Goal: Task Accomplishment & Management: Use online tool/utility

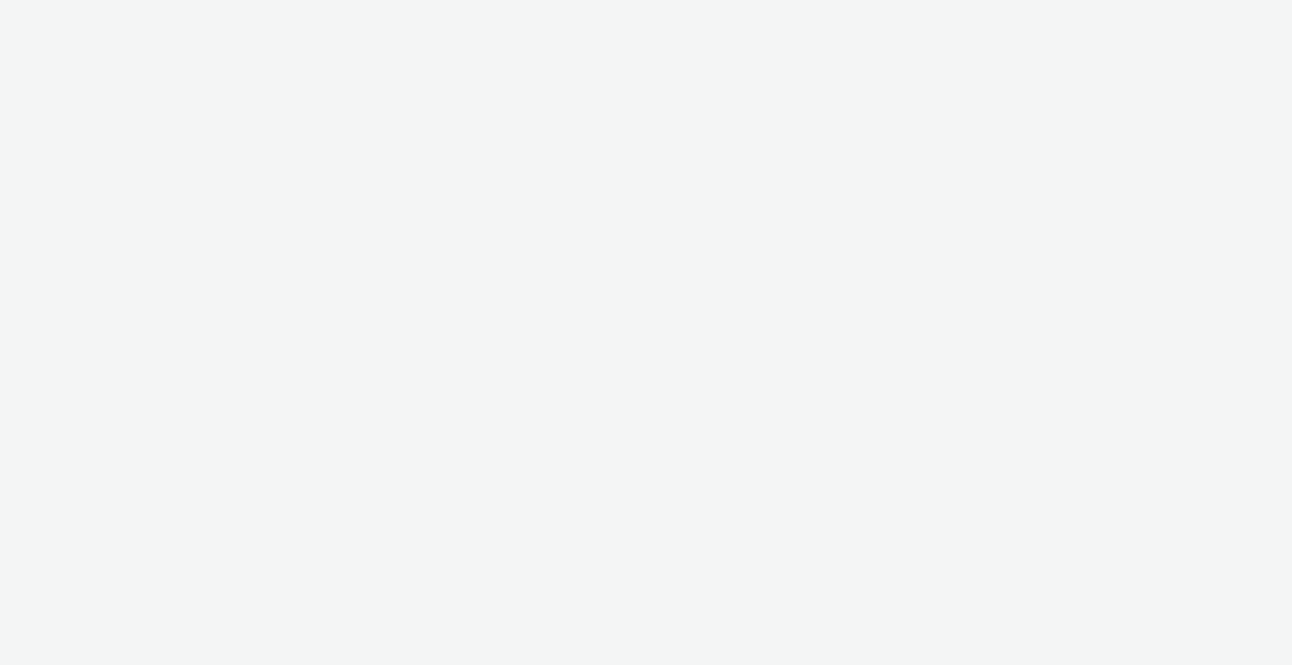
select select "ac009755-aa48-4799-8050-7a339a378eb8"
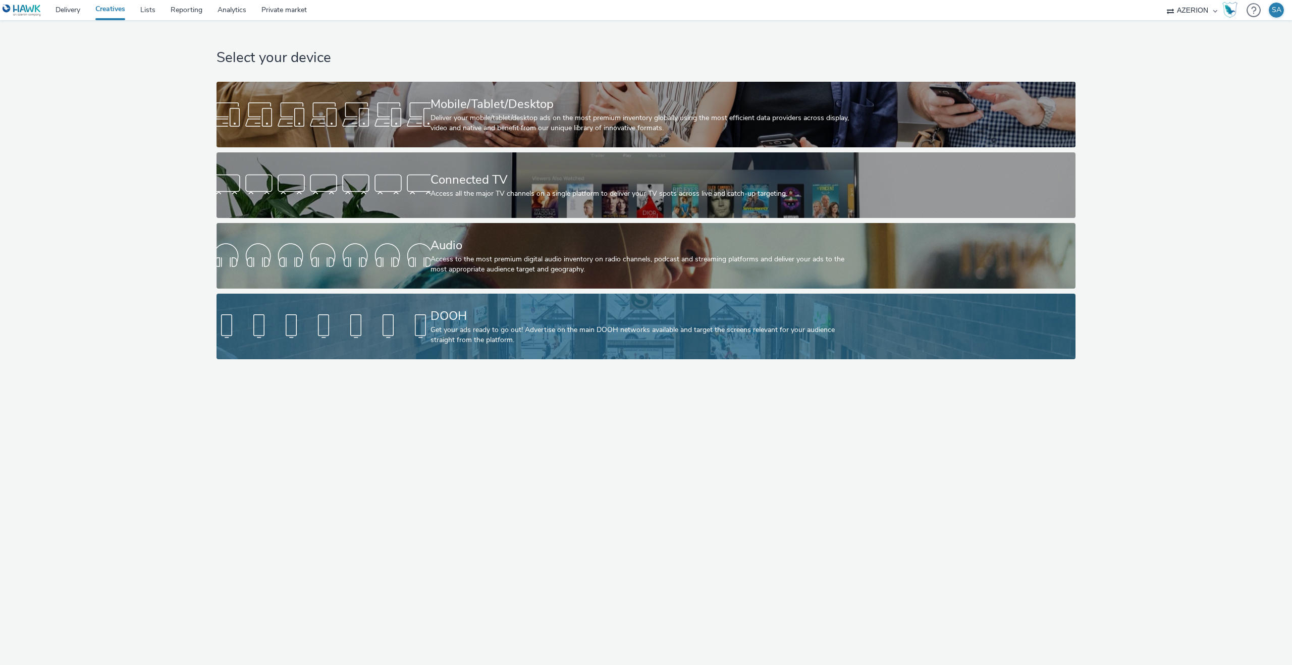
click at [481, 344] on div "Get your ads ready to go out! Advertise on the main DOOH networks available and…" at bounding box center [643, 335] width 427 height 21
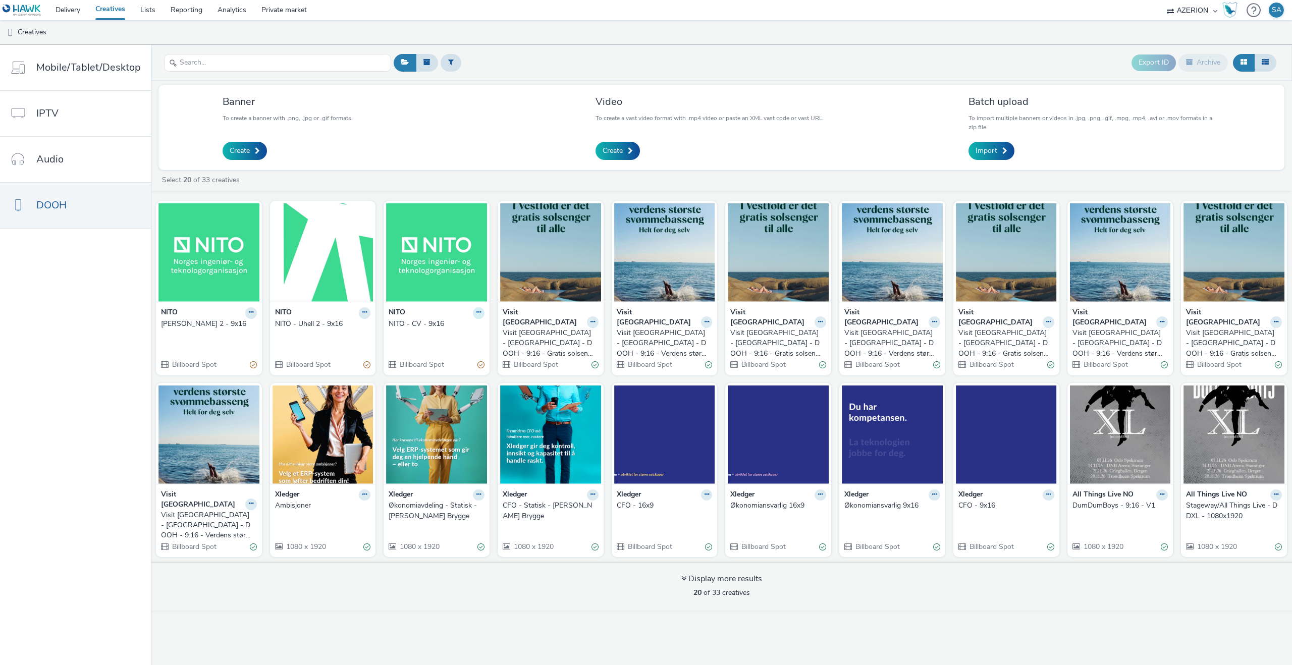
click at [253, 312] on icon at bounding box center [251, 312] width 5 height 6
click at [448, 290] on img at bounding box center [436, 252] width 101 height 98
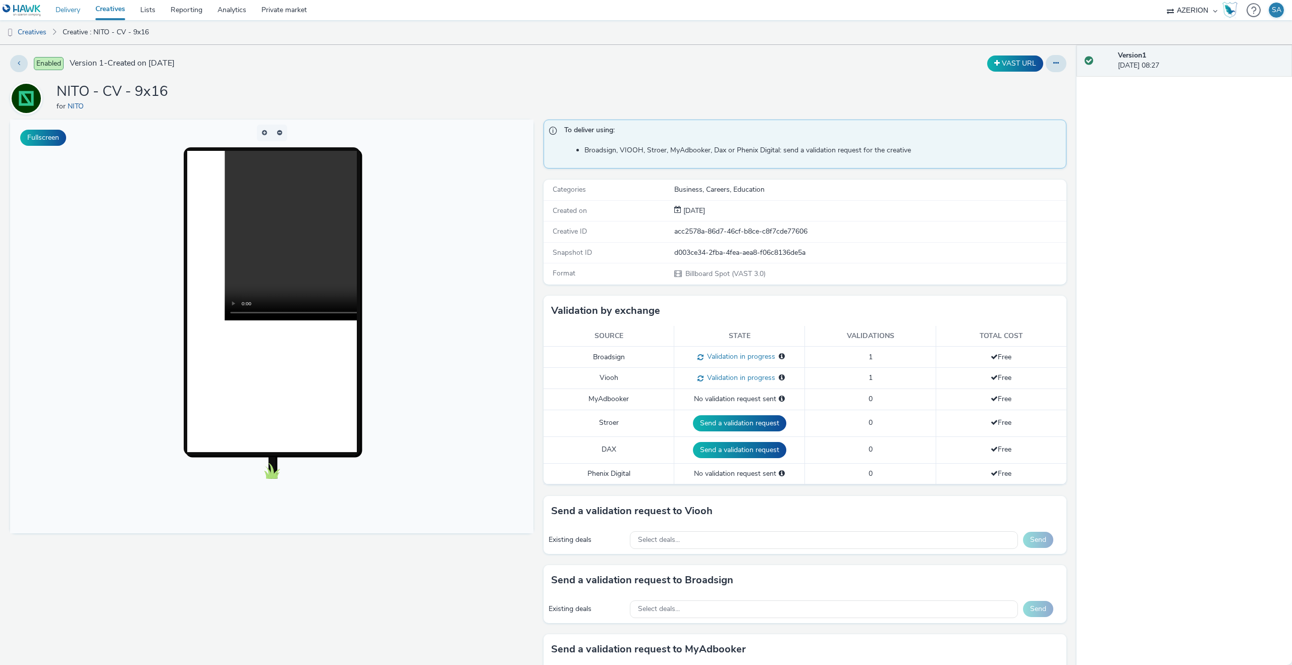
click at [76, 11] on link "Delivery" at bounding box center [68, 10] width 40 height 20
